Goal: Information Seeking & Learning: Check status

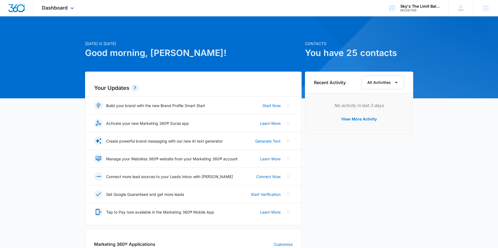
click at [70, 5] on div "Dashboard Apps Reputation CRM Email Social Payments POS Content Ads Intelligenc…" at bounding box center [59, 8] width 50 height 16
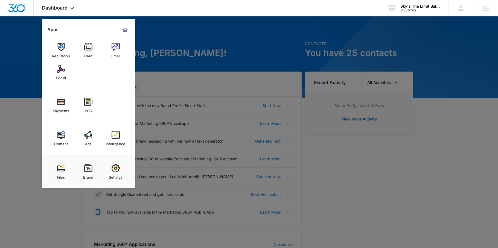
click at [88, 136] on img at bounding box center [88, 135] width 8 height 8
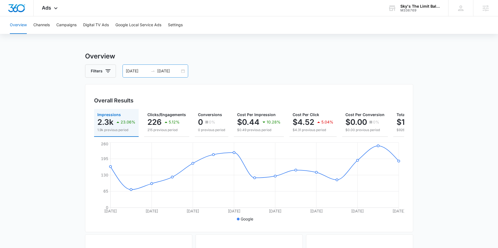
click at [164, 71] on input "10/06/2025" at bounding box center [168, 71] width 23 height 6
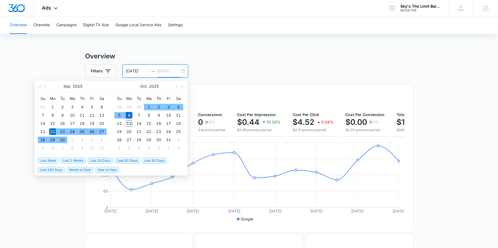
type input "10/13/2025"
click at [128, 124] on div "13" at bounding box center [129, 123] width 7 height 7
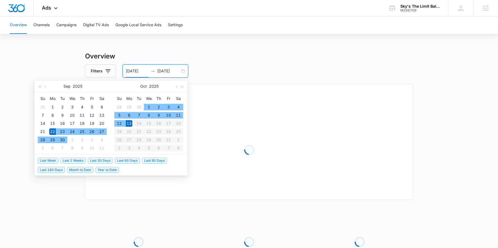
type input "09/22/2025"
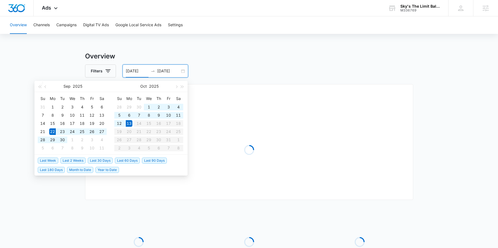
click at [234, 90] on div "Overall Results Loading" at bounding box center [249, 142] width 328 height 116
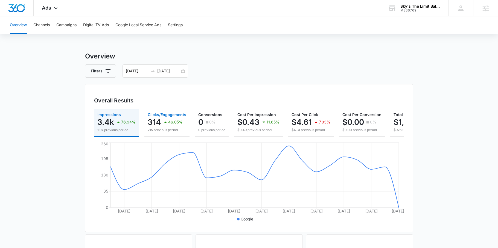
click at [163, 121] on icon "button" at bounding box center [165, 122] width 7 height 7
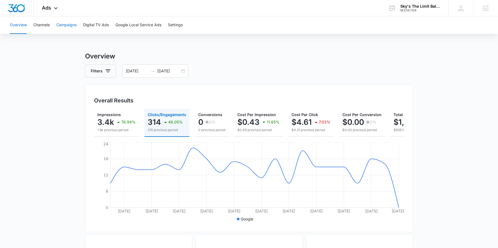
click at [74, 29] on button "Campaigns" at bounding box center [66, 25] width 20 height 18
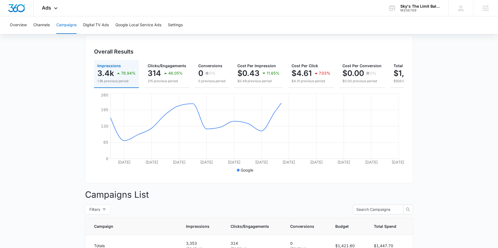
scroll to position [174, 0]
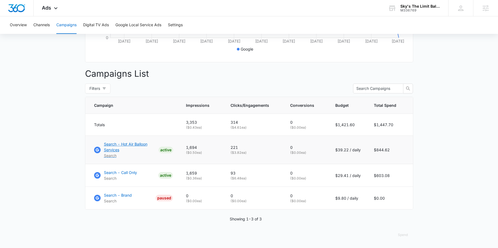
click at [134, 144] on p "Search - Hot Air Balloon Services" at bounding box center [130, 146] width 53 height 11
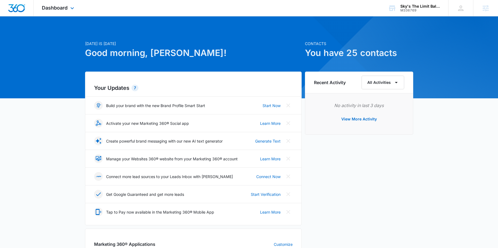
click at [53, 1] on div "Dashboard Apps Reputation CRM Email Social Payments POS Content Ads Intelligenc…" at bounding box center [59, 8] width 50 height 16
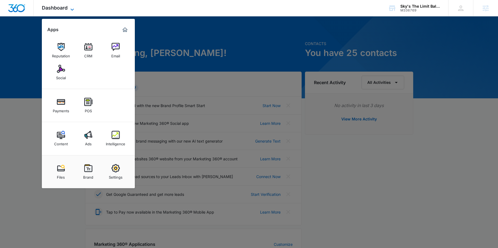
click at [57, 5] on span "Dashboard" at bounding box center [55, 8] width 26 height 6
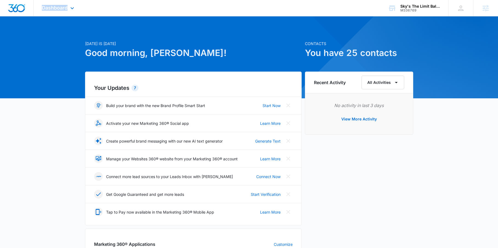
click at [57, 4] on div "Dashboard Apps Reputation CRM Email Social Payments POS Content Ads Intelligenc…" at bounding box center [59, 8] width 50 height 16
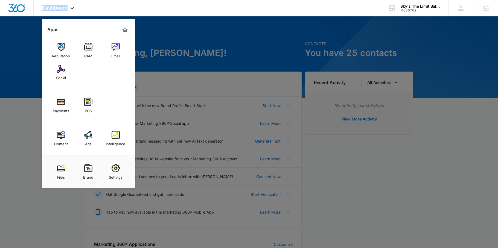
click at [62, 139] on img at bounding box center [61, 135] width 8 height 8
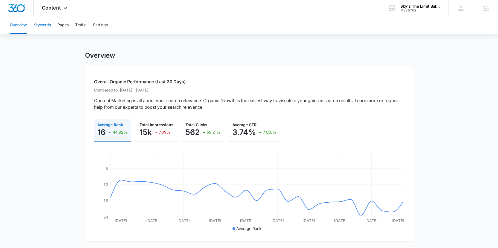
click at [49, 30] on button "Keywords" at bounding box center [42, 25] width 18 height 18
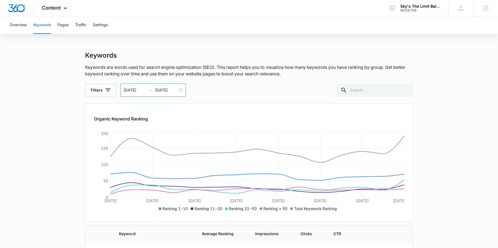
click at [155, 90] on div "09/22/2025 10/06/2025" at bounding box center [153, 90] width 66 height 13
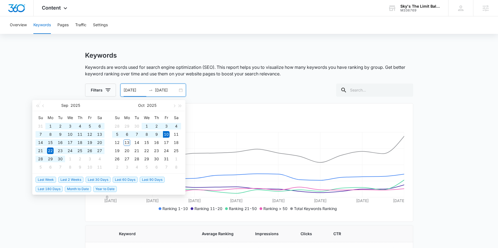
click at [128, 182] on span "Last 60 Days" at bounding box center [125, 180] width 25 height 6
type input "[DATE]"
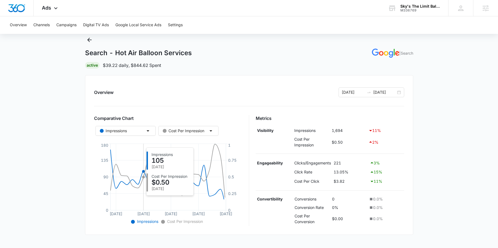
scroll to position [154, 0]
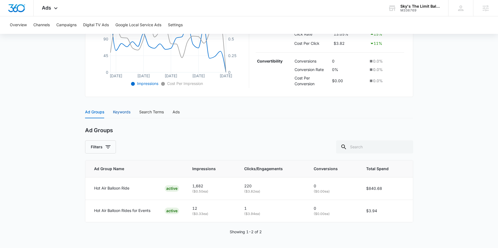
click at [119, 111] on div "Keywords" at bounding box center [122, 112] width 18 height 6
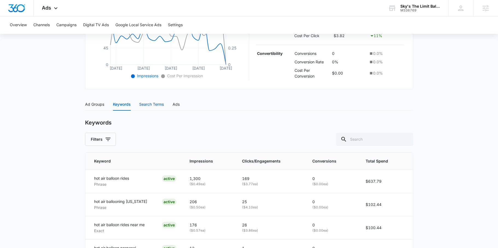
click at [151, 104] on div "Search Terms" at bounding box center [151, 105] width 25 height 6
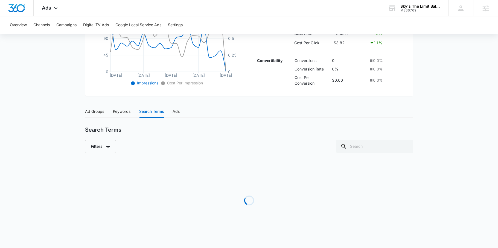
scroll to position [162, 0]
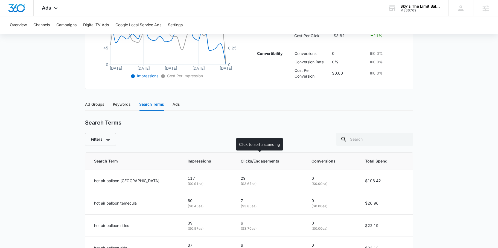
click at [255, 162] on span "Clicks/Engagements" at bounding box center [266, 161] width 50 height 6
click at [243, 162] on span "Clicks/Engagements" at bounding box center [267, 161] width 49 height 6
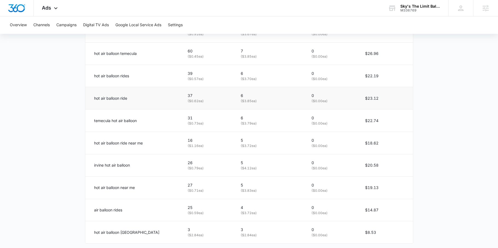
scroll to position [337, 0]
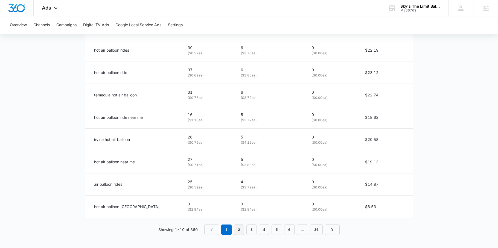
click at [239, 229] on link "2" at bounding box center [239, 230] width 10 height 10
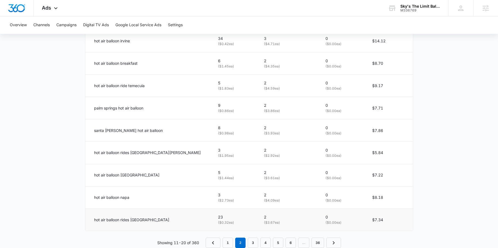
scroll to position [334, 0]
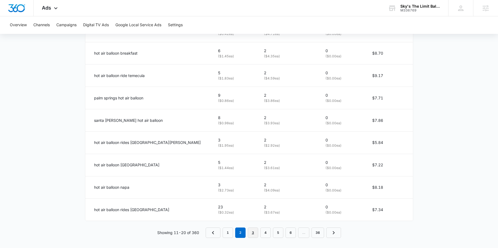
click at [258, 234] on link "3" at bounding box center [253, 233] width 10 height 10
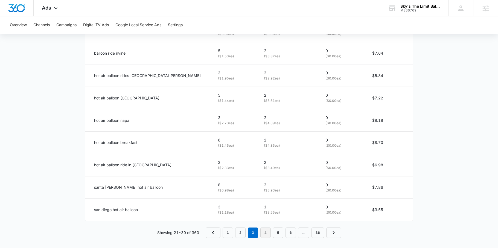
click at [271, 234] on nav "1 2 3 4 5 6 … 36" at bounding box center [273, 233] width 135 height 10
click at [269, 233] on link "4" at bounding box center [265, 233] width 10 height 10
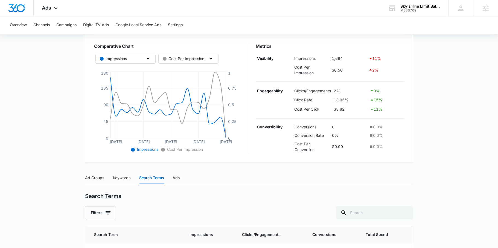
scroll to position [0, 0]
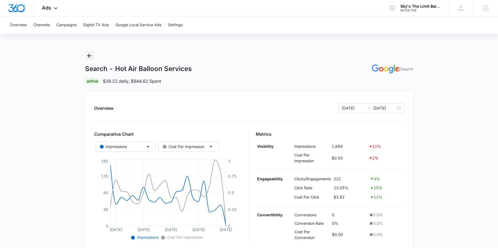
click at [89, 55] on icon "Back" at bounding box center [89, 56] width 7 height 7
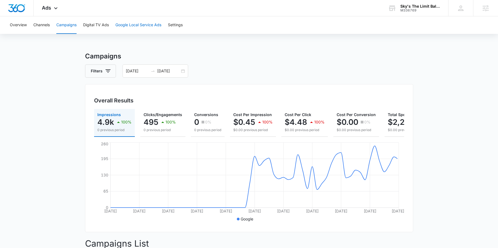
click at [150, 24] on button "Google Local Service Ads" at bounding box center [138, 25] width 46 height 18
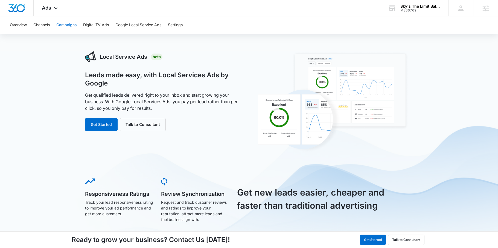
click at [68, 25] on button "Campaigns" at bounding box center [66, 25] width 20 height 18
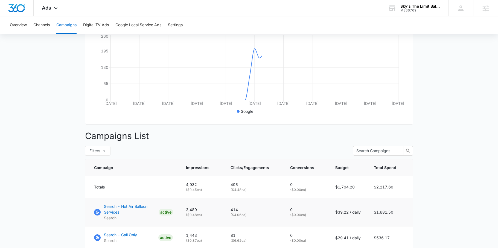
scroll to position [174, 0]
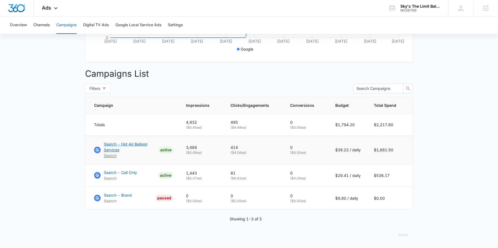
click at [130, 143] on p "Search - Hot Air Balloon Services" at bounding box center [130, 146] width 53 height 11
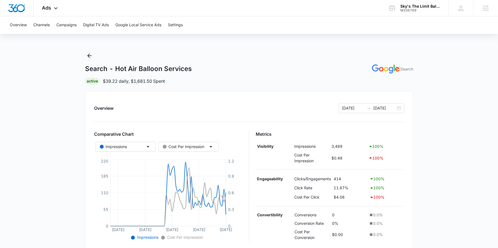
scroll to position [154, 0]
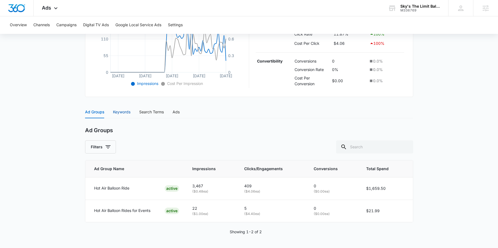
click at [121, 115] on div "Keywords" at bounding box center [122, 112] width 18 height 6
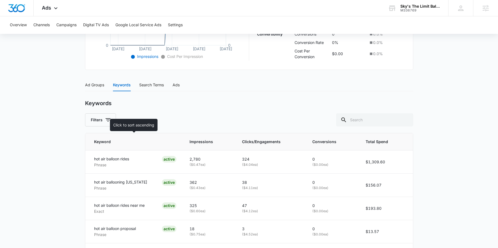
scroll to position [130, 0]
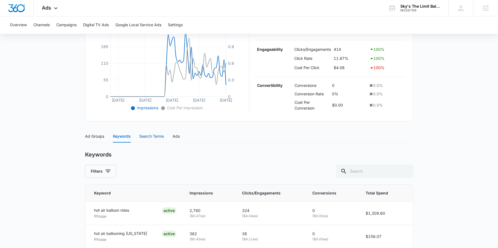
click at [150, 137] on div "Search Terms" at bounding box center [151, 137] width 25 height 6
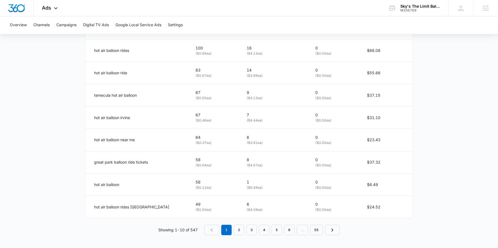
scroll to position [337, 0]
click at [238, 229] on link "2" at bounding box center [239, 230] width 10 height 10
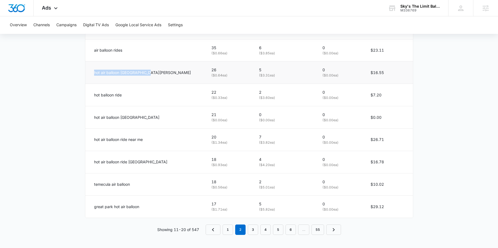
drag, startPoint x: 150, startPoint y: 72, endPoint x: 107, endPoint y: 69, distance: 43.3
click at [107, 69] on td "hot air balloon [GEOGRAPHIC_DATA][PERSON_NAME]" at bounding box center [145, 73] width 120 height 22
click at [124, 73] on p "hot air balloon [GEOGRAPHIC_DATA][PERSON_NAME]" at bounding box center [142, 73] width 97 height 6
click at [229, 232] on link "1" at bounding box center [228, 230] width 10 height 10
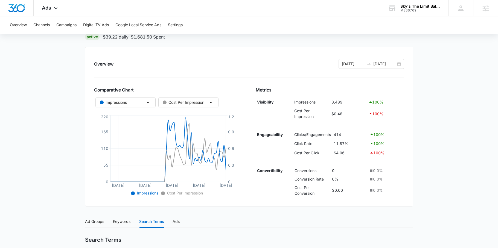
scroll to position [42, 0]
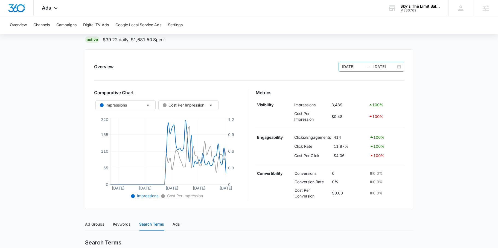
click at [356, 66] on input "[DATE]" at bounding box center [353, 67] width 23 height 6
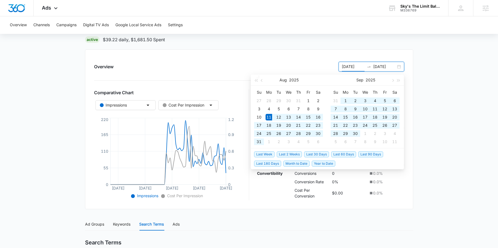
type input "[DATE]"
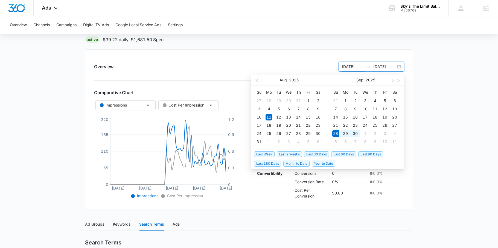
click at [285, 155] on span "Last 2 Weeks" at bounding box center [289, 155] width 25 height 6
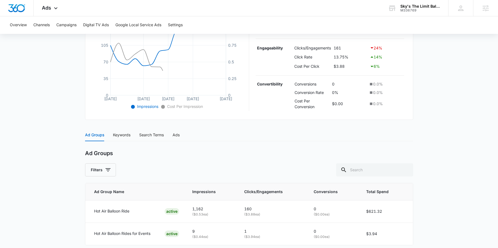
scroll to position [154, 0]
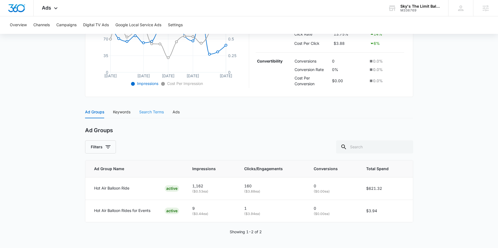
click at [158, 108] on div "Search Terms" at bounding box center [151, 112] width 25 height 13
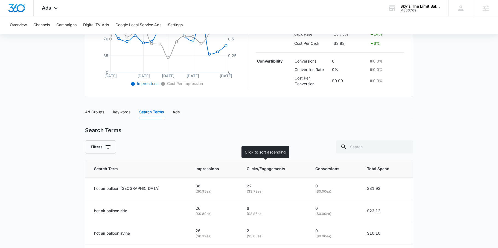
click at [250, 167] on span "Clicks/Engagements" at bounding box center [270, 169] width 47 height 6
click at [247, 171] on span "Clicks/Engagements" at bounding box center [267, 169] width 49 height 6
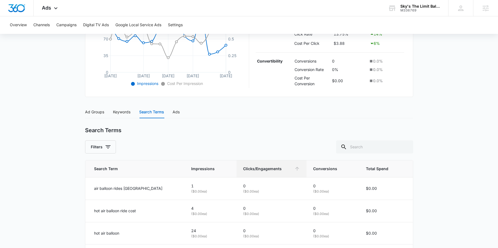
drag, startPoint x: 238, startPoint y: 178, endPoint x: 241, endPoint y: 174, distance: 5.3
click at [238, 178] on td "0 ( $0.00 ea)" at bounding box center [272, 189] width 70 height 22
click at [241, 174] on th "Clicks/Engagements" at bounding box center [272, 169] width 70 height 17
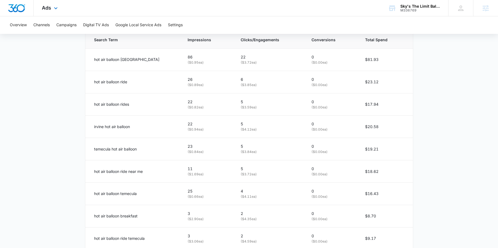
scroll to position [337, 0]
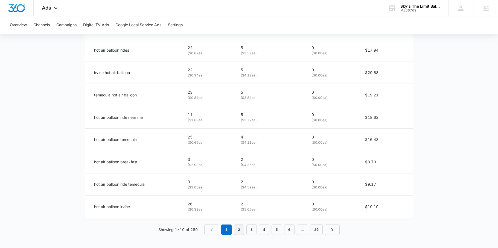
click at [240, 229] on link "2" at bounding box center [239, 230] width 10 height 10
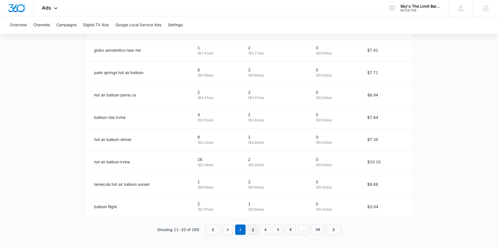
click at [253, 230] on link "3" at bounding box center [253, 230] width 10 height 10
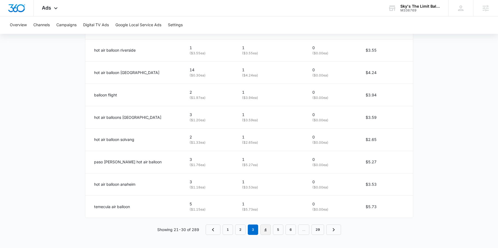
click at [268, 229] on link "4" at bounding box center [265, 230] width 10 height 10
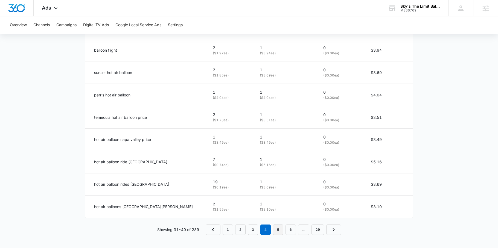
click at [282, 229] on link "5" at bounding box center [278, 230] width 10 height 10
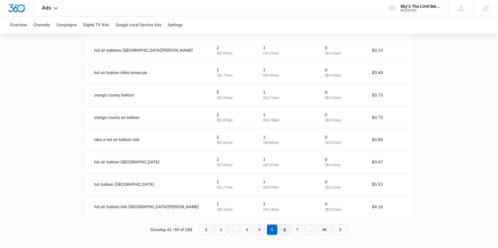
click at [280, 233] on link "6" at bounding box center [285, 230] width 10 height 10
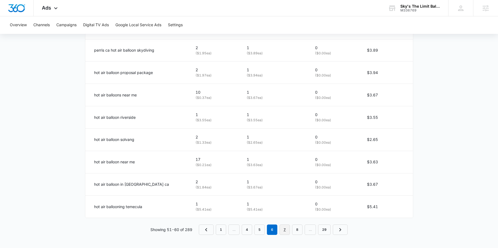
click at [286, 228] on link "7" at bounding box center [285, 230] width 10 height 10
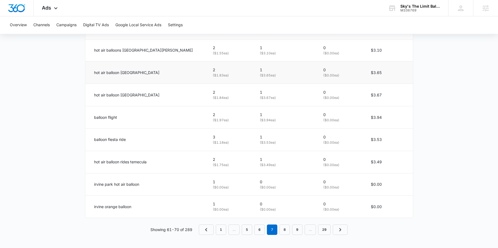
drag, startPoint x: 119, startPoint y: 71, endPoint x: 152, endPoint y: 73, distance: 33.4
click at [152, 73] on div "hot air balloon [GEOGRAPHIC_DATA]" at bounding box center [147, 73] width 106 height 6
drag, startPoint x: 120, startPoint y: 73, endPoint x: 159, endPoint y: 73, distance: 39.1
click at [161, 73] on div "hot air balloon [GEOGRAPHIC_DATA]" at bounding box center [147, 73] width 106 height 6
click at [261, 230] on link "6" at bounding box center [259, 230] width 10 height 10
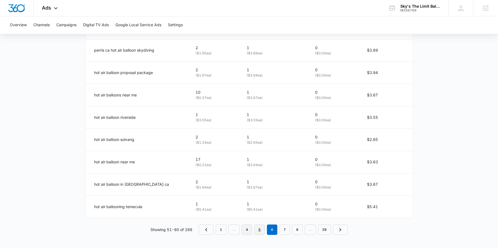
drag, startPoint x: 260, startPoint y: 232, endPoint x: 256, endPoint y: 226, distance: 7.9
click at [260, 232] on link "5" at bounding box center [259, 230] width 10 height 10
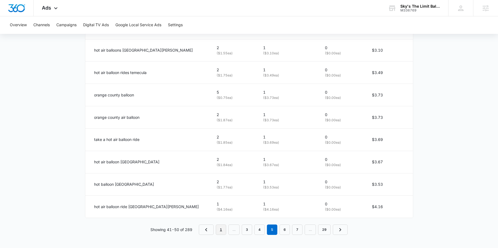
click at [219, 230] on link "1" at bounding box center [221, 230] width 10 height 10
